Goal: Information Seeking & Learning: Check status

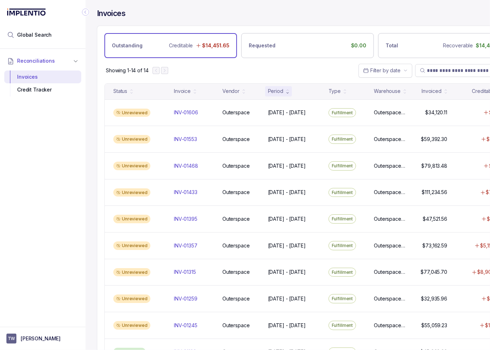
click at [86, 13] on icon "Collapse Icon" at bounding box center [85, 12] width 2 height 3
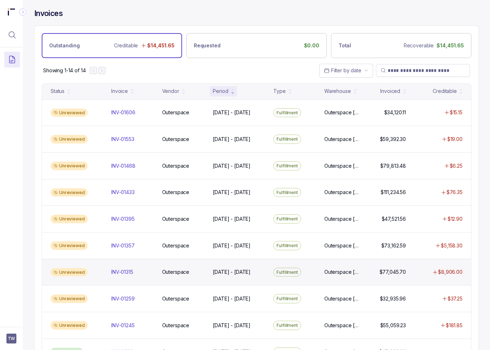
click at [247, 266] on div "Unreviewed INV-01315 INV-01315 Outerspace Outerspace [DATE] - [DATE] [DATE] - […" at bounding box center [256, 272] width 429 height 27
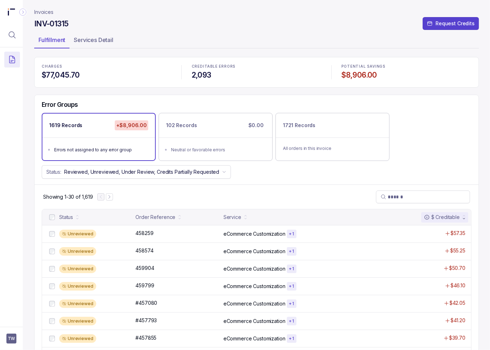
click at [272, 182] on div "Error Groups 1619 Records +$8,906.00 Errors not assigned to any error group 102…" at bounding box center [257, 140] width 444 height 90
click at [11, 34] on icon "Menu Icon Button MagnifyingGlassIcon" at bounding box center [12, 35] width 9 height 9
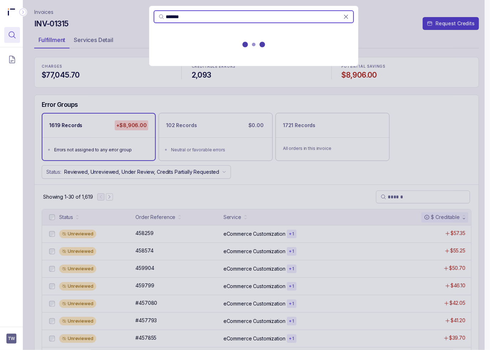
type input "******"
click at [182, 44] on p "(INV-01606)" at bounding box center [193, 44] width 28 height 7
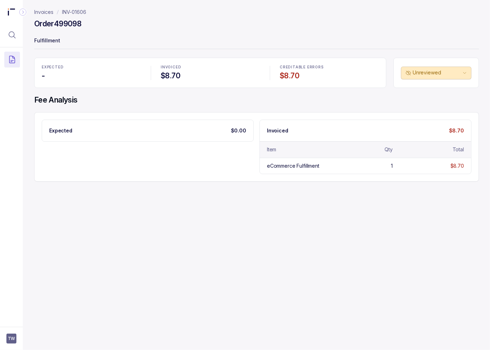
click at [78, 12] on p "INV-01606" at bounding box center [74, 12] width 24 height 7
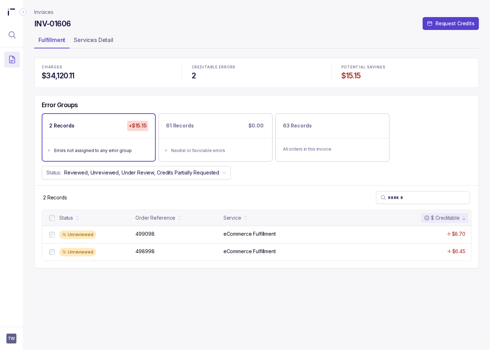
click at [230, 292] on div "Invoices INV-01606 Request Credits Fulfillment Services Detail CHARGES $34,120.…" at bounding box center [256, 175] width 445 height 350
click at [229, 291] on div "Invoices INV-01606 Request Credits Fulfillment Services Detail CHARGES $34,120.…" at bounding box center [256, 175] width 445 height 350
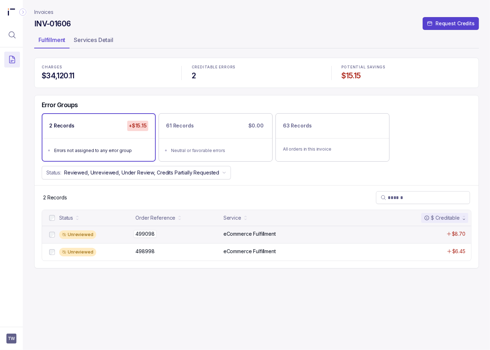
click at [141, 231] on p "499098" at bounding box center [145, 234] width 22 height 8
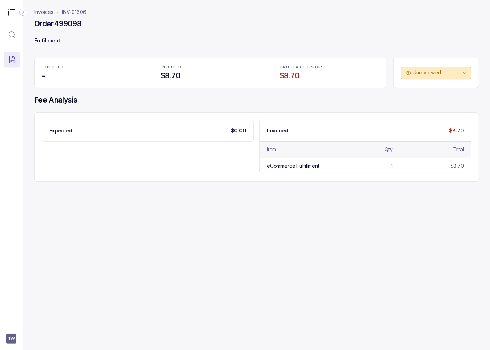
click at [77, 10] on p "INV-01606" at bounding box center [74, 12] width 24 height 7
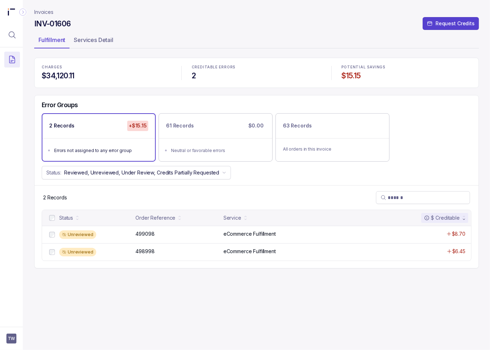
click at [232, 295] on div "Invoices INV-01606 Request Credits Fulfillment Services Detail CHARGES $34,120.…" at bounding box center [256, 175] width 445 height 350
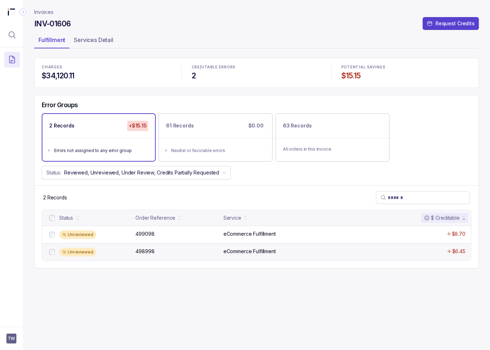
click at [130, 253] on div "Unreviewed" at bounding box center [95, 252] width 72 height 9
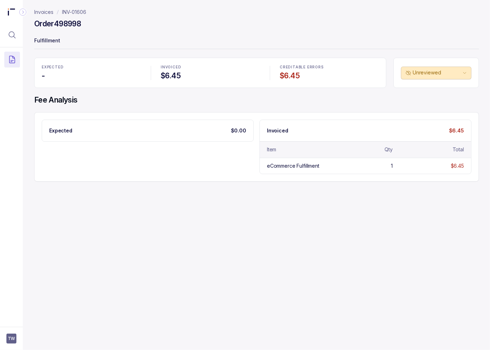
click at [41, 11] on p "Invoices" at bounding box center [43, 12] width 19 height 7
click at [79, 11] on p "INV-01606" at bounding box center [74, 12] width 24 height 7
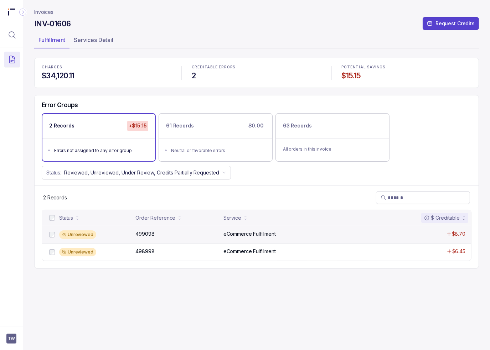
click at [104, 228] on div "Unreviewed 499098 499098 eCommerce Fulfillment $8.70" at bounding box center [256, 234] width 429 height 17
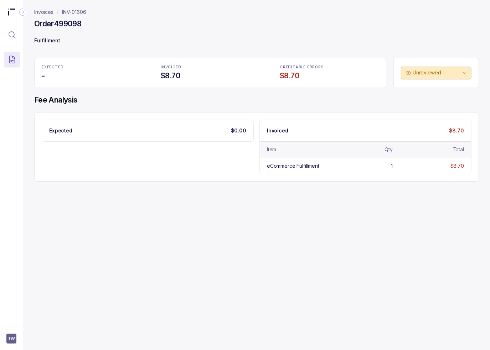
click at [74, 11] on p "INV-01606" at bounding box center [74, 12] width 24 height 7
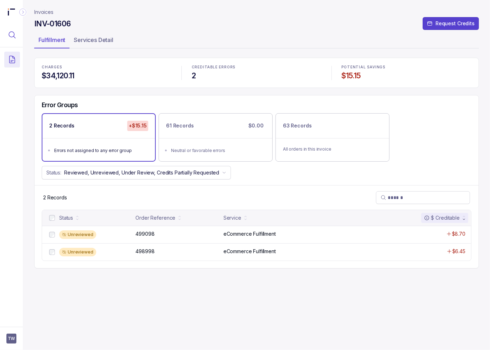
click at [12, 37] on icon "Menu Icon Button MagnifyingGlassIcon" at bounding box center [12, 35] width 6 height 6
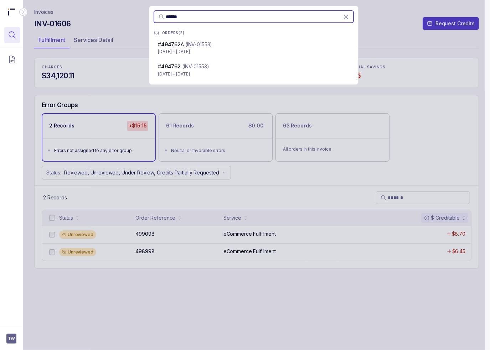
type input "******"
click at [198, 40] on div "# 494762 A (INV-01553) [DATE] - [DATE]" at bounding box center [254, 48] width 200 height 20
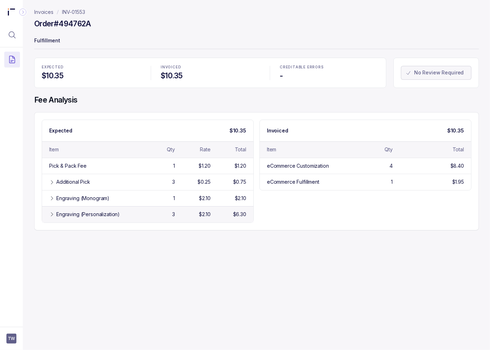
click at [124, 209] on div "Engraving (Personalization) 3 $2.10 $6.30" at bounding box center [147, 214] width 211 height 16
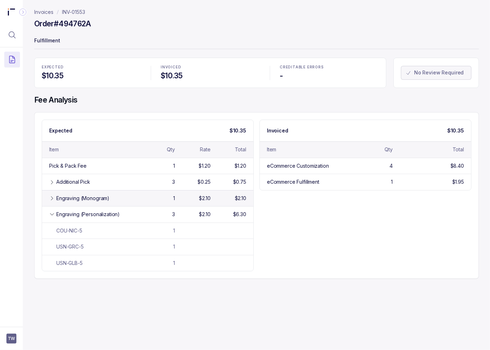
click at [110, 197] on div "Engraving (Monogram)" at bounding box center [97, 198] width 83 height 7
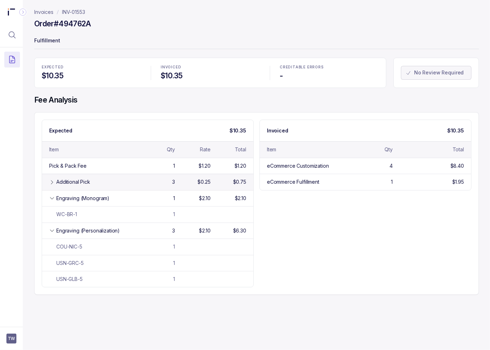
click at [131, 182] on div "Additional Pick" at bounding box center [97, 182] width 83 height 7
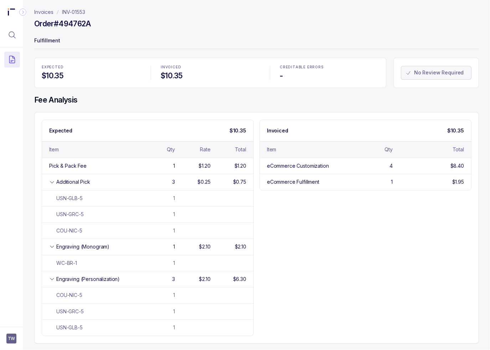
click at [41, 12] on p "Invoices" at bounding box center [43, 12] width 19 height 7
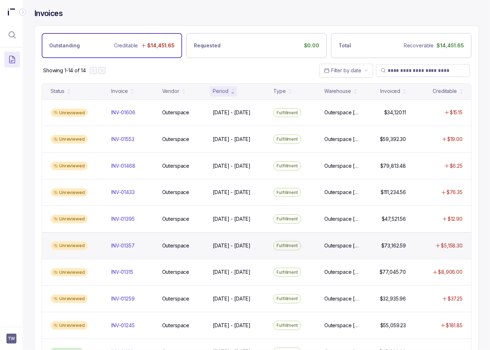
click at [155, 253] on div "Unreviewed INV-01357 INV-01357 Outerspace Outerspace [DATE] - [DATE] [DATE] - […" at bounding box center [256, 245] width 429 height 27
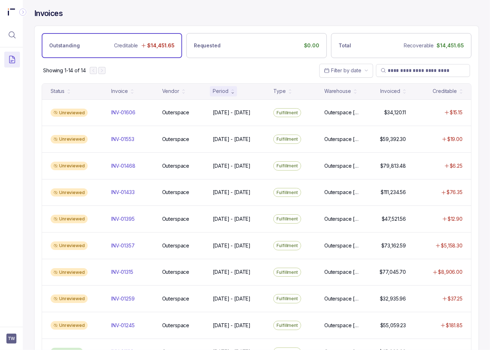
click at [19, 136] on div at bounding box center [11, 185] width 23 height 276
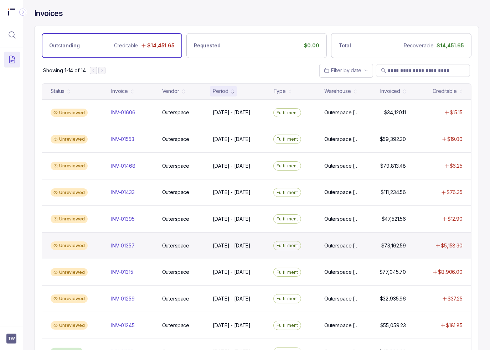
click at [98, 242] on div "Unreviewed" at bounding box center [77, 246] width 58 height 9
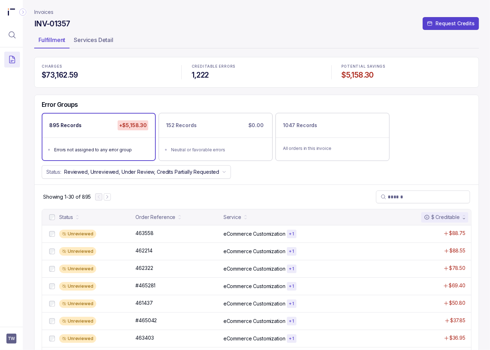
drag, startPoint x: 15, startPoint y: 34, endPoint x: 24, endPoint y: 34, distance: 8.6
click at [16, 34] on icon "Menu Icon Button MagnifyingGlassIcon" at bounding box center [12, 35] width 9 height 9
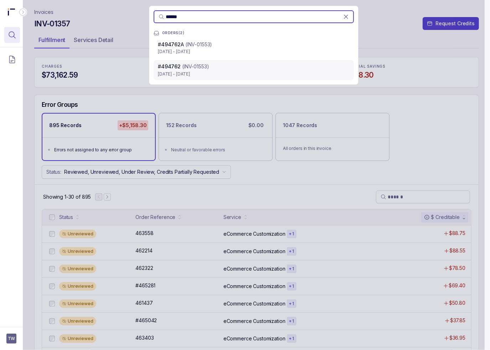
type input "******"
click at [198, 71] on p "[DATE] - [DATE]" at bounding box center [254, 74] width 192 height 7
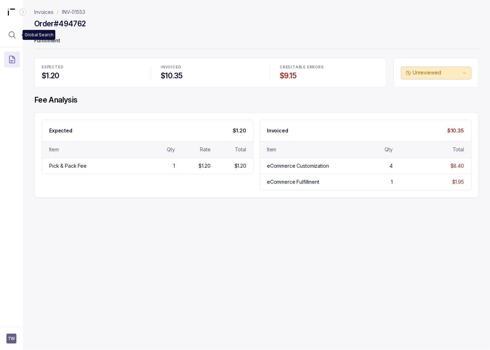
click at [17, 34] on button "Menu Icon Button MagnifyingGlassIcon" at bounding box center [12, 35] width 16 height 16
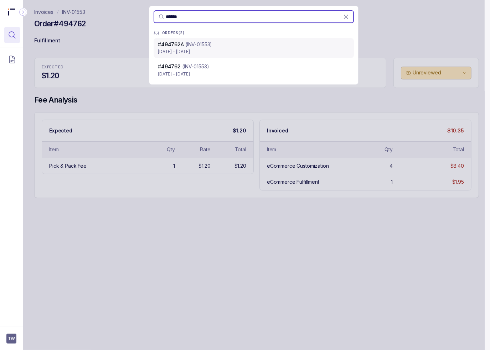
type input "******"
click at [197, 46] on p "(INV-01553)" at bounding box center [198, 44] width 27 height 7
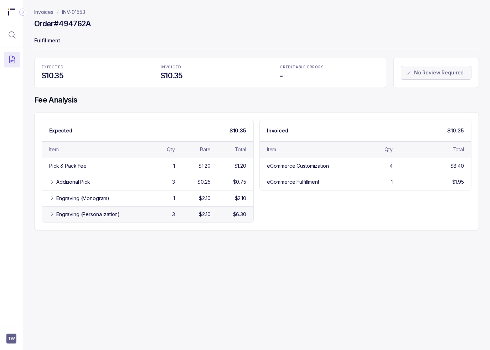
click at [143, 214] on div "3" at bounding box center [158, 214] width 33 height 7
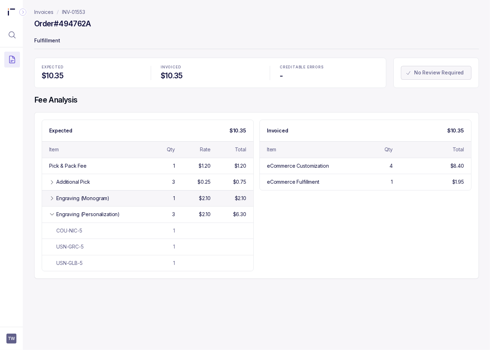
click at [133, 202] on div "Engraving (Monogram) 1 $2.10 $2.10" at bounding box center [147, 198] width 211 height 16
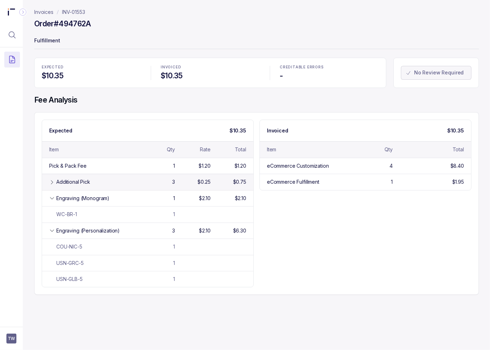
click at [130, 179] on div "Additional Pick" at bounding box center [97, 182] width 83 height 7
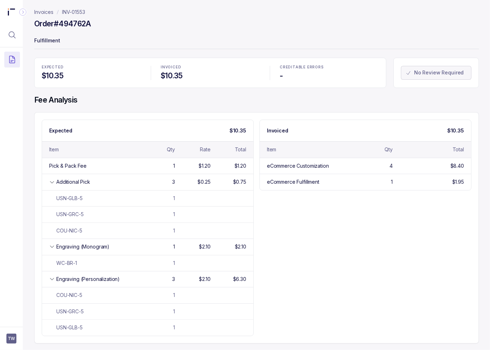
click at [339, 239] on div "Expected $10.35 Item Qty Rate Total Pick & Pack Fee 1 $1.20 $1.20 Additional Pi…" at bounding box center [257, 228] width 430 height 217
click at [83, 114] on div "Expected $10.35 Item Qty Rate Total Pick & Pack Fee 1 $1.20 $1.20 Additional Pi…" at bounding box center [256, 228] width 445 height 232
drag, startPoint x: 13, startPoint y: 37, endPoint x: 17, endPoint y: 37, distance: 4.3
click at [13, 37] on icon "Menu Icon Button MagnifyingGlassIcon" at bounding box center [12, 35] width 9 height 9
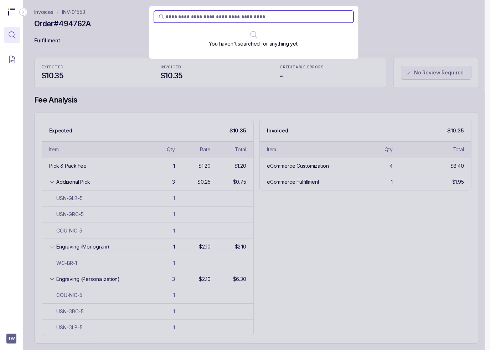
type input "**********"
click at [53, 31] on div "You haven't searched for anything yet." at bounding box center [254, 175] width 462 height 350
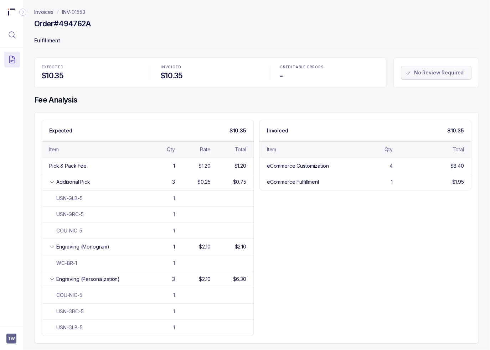
click at [75, 22] on h4 "Order #494762A" at bounding box center [62, 24] width 57 height 10
copy h4 "494762A"
click at [11, 34] on icon "Menu Icon Button MagnifyingGlassIcon" at bounding box center [12, 35] width 9 height 9
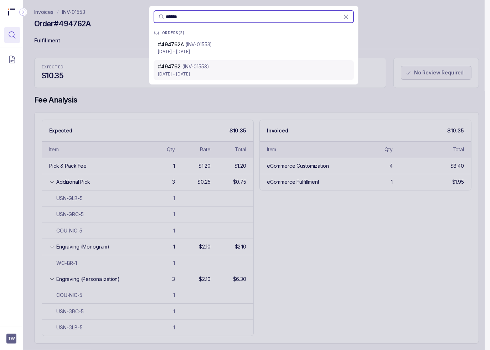
type input "******"
click at [246, 71] on p "[DATE] - [DATE]" at bounding box center [254, 74] width 192 height 7
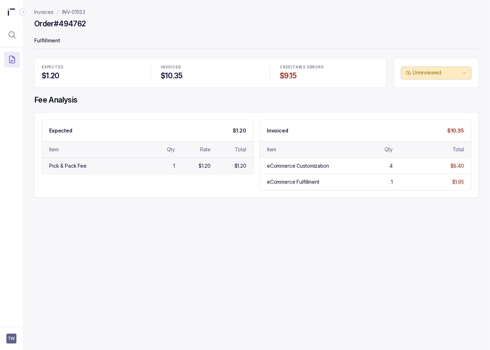
click at [139, 168] on div "Pick & Pack Fee" at bounding box center [94, 166] width 90 height 7
click at [220, 205] on div "Invoices INV-01553 Order #494762 Fulfillment EXPECTED $1.20 INVOICED $10.35 CRE…" at bounding box center [254, 175] width 462 height 350
click at [258, 211] on div "Invoices INV-01553 Order #494762 Fulfillment EXPECTED $1.20 INVOICED $10.35 CRE…" at bounding box center [254, 175] width 462 height 350
drag, startPoint x: 380, startPoint y: 278, endPoint x: 380, endPoint y: 266, distance: 11.8
click at [380, 278] on div "Invoices INV-01553 Order #494762 Fulfillment EXPECTED $1.20 INVOICED $10.35 CRE…" at bounding box center [254, 175] width 462 height 350
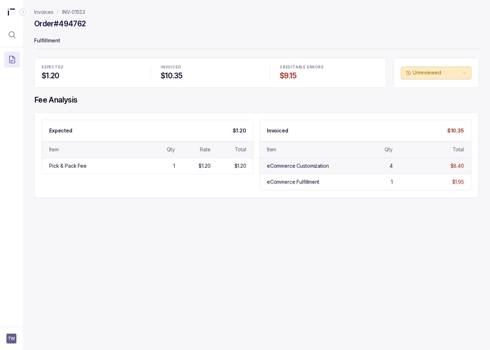
click at [349, 166] on div "eCommerce Customization" at bounding box center [312, 166] width 90 height 7
click at [341, 226] on div "Invoices INV-01553 Order #494762 Fulfillment EXPECTED $1.20 INVOICED $10.35 CRE…" at bounding box center [254, 175] width 462 height 350
click at [70, 24] on h4 "Order #494762" at bounding box center [59, 24] width 51 height 10
copy h4 "494762"
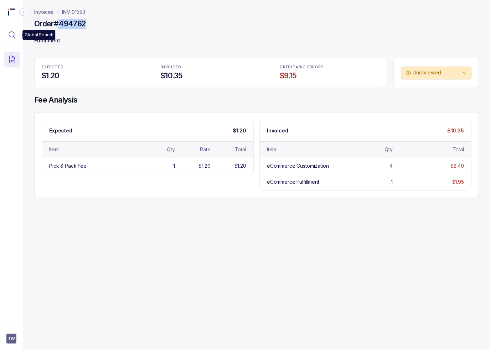
click at [9, 32] on icon "Menu Icon Button MagnifyingGlassIcon" at bounding box center [12, 35] width 6 height 6
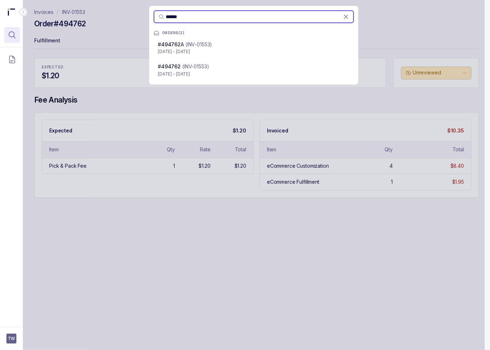
type input "******"
click at [246, 46] on div "# 494762 A (INV-01553)" at bounding box center [254, 44] width 192 height 7
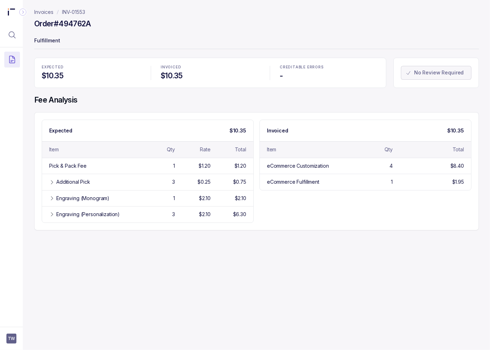
click at [267, 261] on div "Invoices INV-01553 Order #494762A Fulfillment EXPECTED $10.35 INVOICED $10.35 C…" at bounding box center [254, 175] width 462 height 350
click at [262, 254] on div "Invoices INV-01553 Order #494762A Fulfillment EXPECTED $10.35 INVOICED $10.35 C…" at bounding box center [254, 175] width 462 height 350
click at [262, 251] on div "Invoices INV-01553 Order #494762A Fulfillment EXPECTED $10.35 INVOICED $10.35 C…" at bounding box center [254, 175] width 462 height 350
click at [261, 251] on div "Invoices INV-01553 Order #494762A Fulfillment EXPECTED $10.35 INVOICED $10.35 C…" at bounding box center [254, 175] width 462 height 350
